Goal: Information Seeking & Learning: Check status

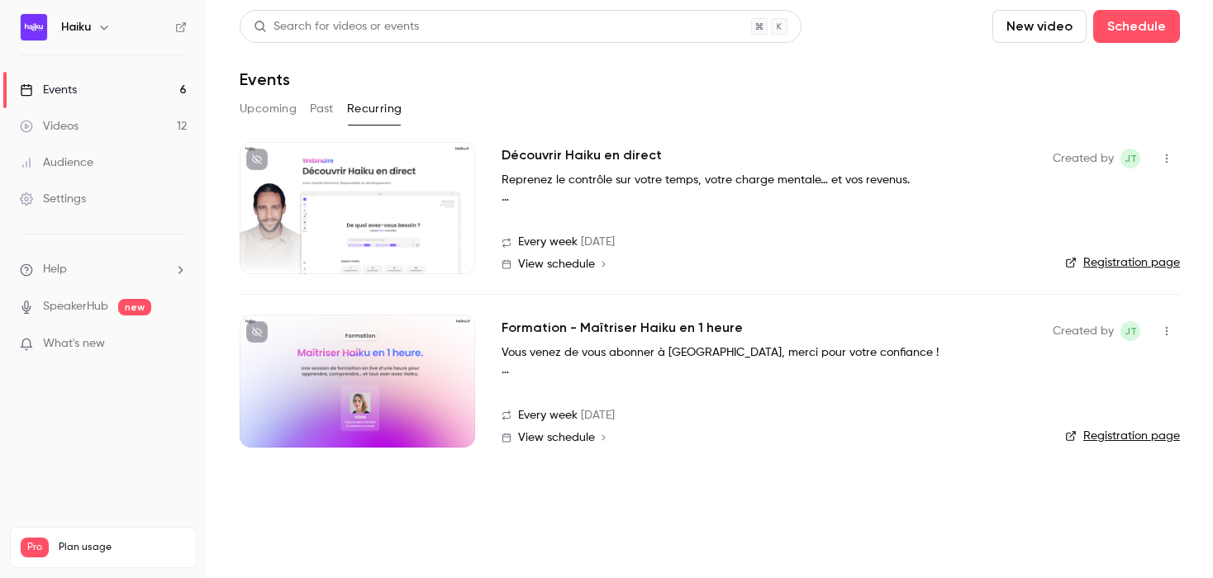
click at [319, 112] on button "Past" at bounding box center [322, 109] width 24 height 26
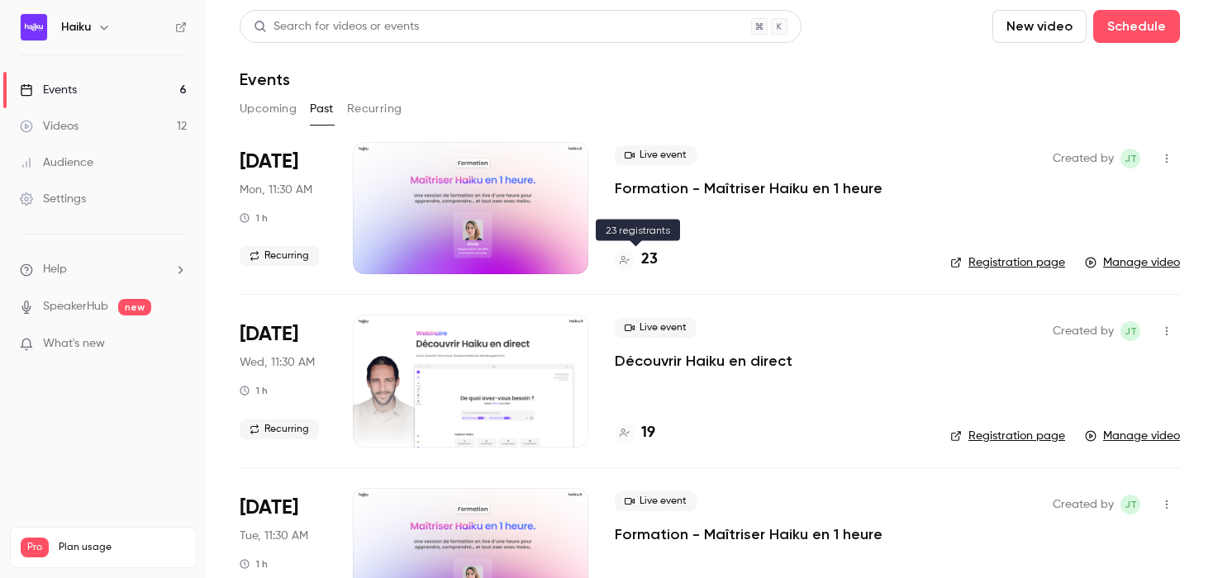
click at [651, 258] on h4 "23" at bounding box center [649, 260] width 17 height 22
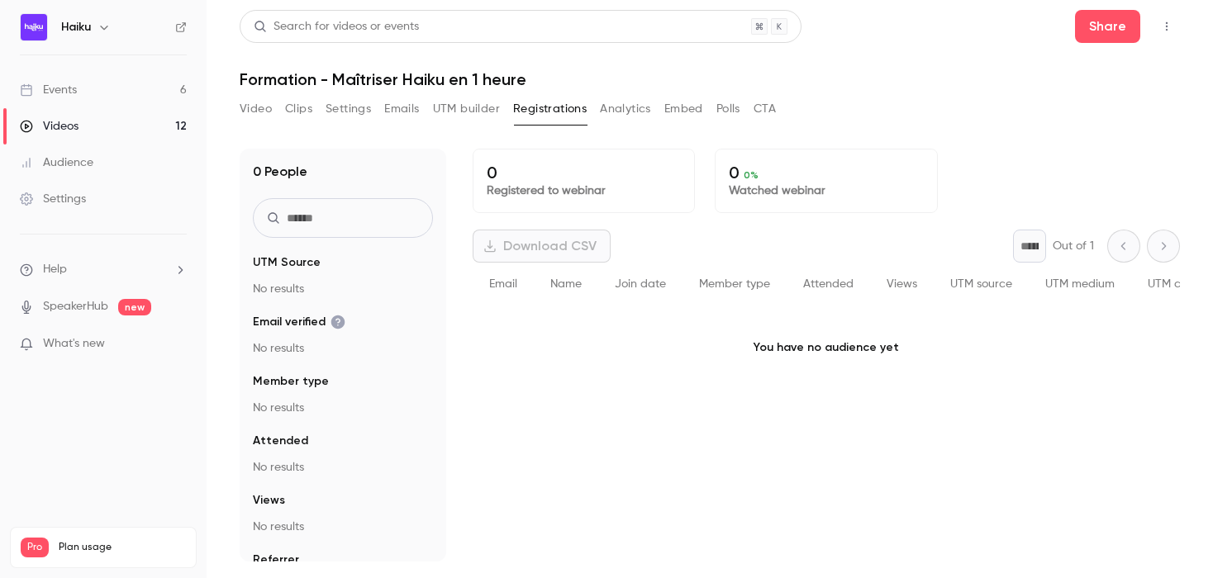
click at [620, 111] on button "Analytics" at bounding box center [625, 109] width 51 height 26
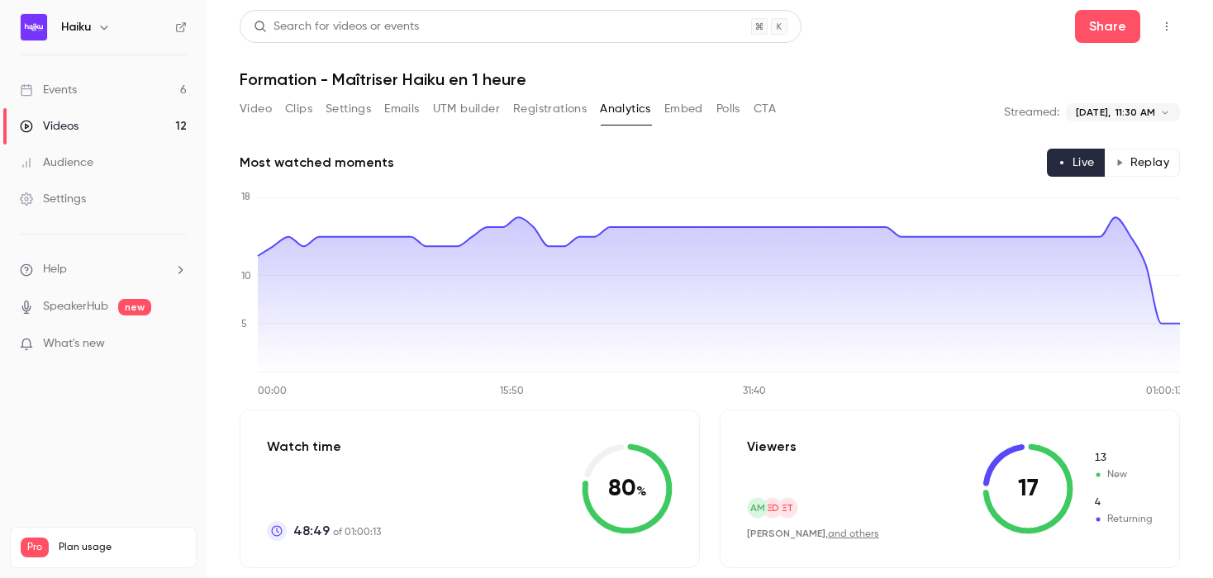
click at [91, 100] on link "Events 6" at bounding box center [103, 90] width 207 height 36
